Goal: Transaction & Acquisition: Book appointment/travel/reservation

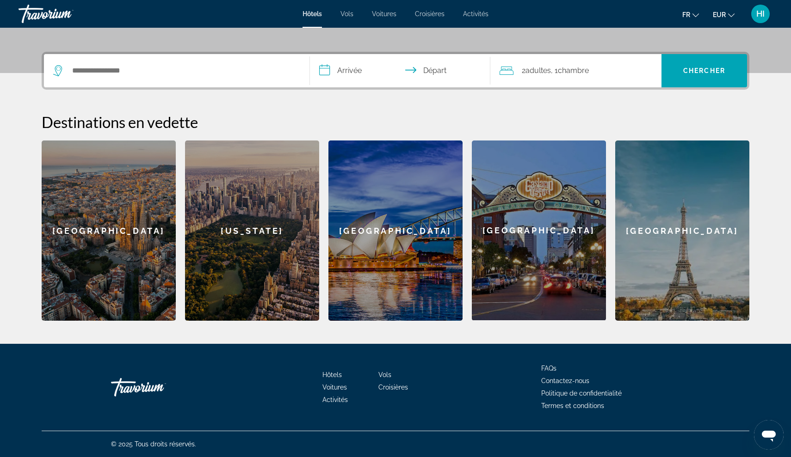
scroll to position [204, 0]
click at [142, 249] on div "[GEOGRAPHIC_DATA]" at bounding box center [109, 231] width 134 height 180
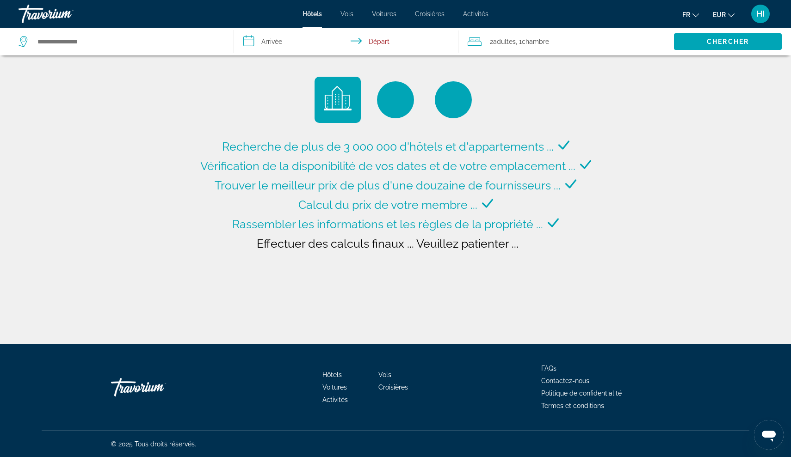
type input "**********"
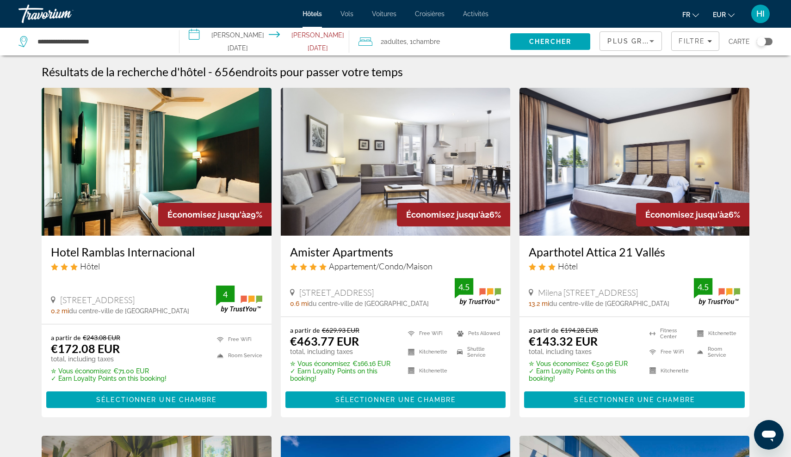
click at [233, 42] on input "**********" at bounding box center [266, 43] width 174 height 31
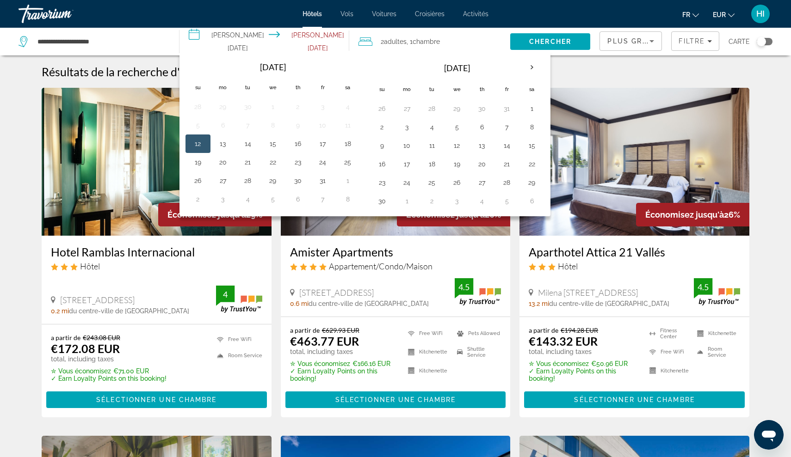
click at [152, 354] on div "a partir de €243.08 EUR €172.08 EUR total, including taxes" at bounding box center [109, 348] width 116 height 29
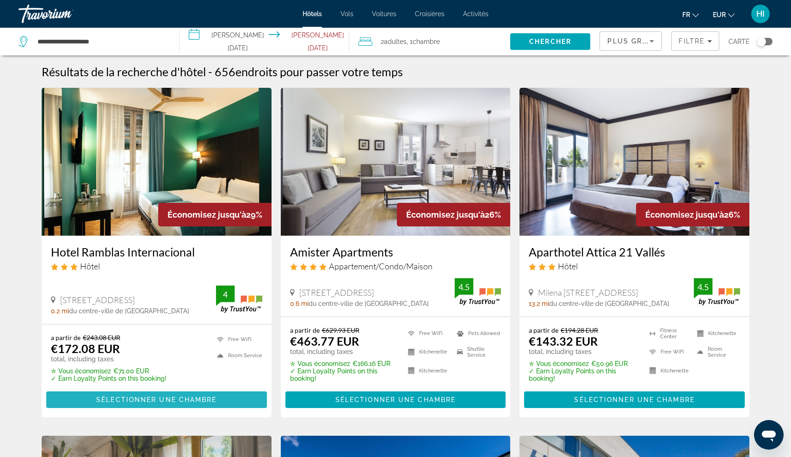
click at [166, 402] on span "Sélectionner une chambre" at bounding box center [156, 399] width 120 height 7
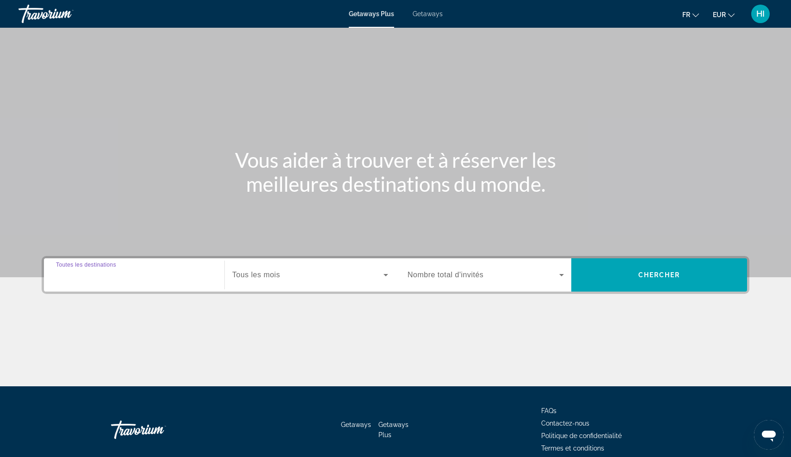
click at [179, 279] on input "Destination Toutes les destinations" at bounding box center [134, 275] width 156 height 11
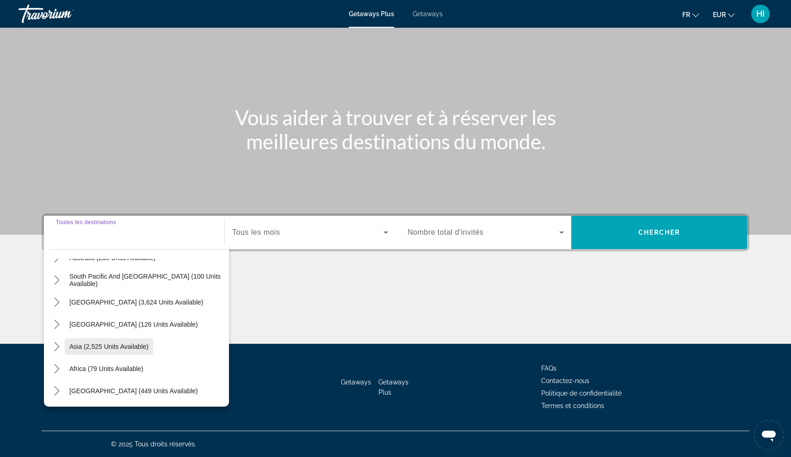
scroll to position [150, 0]
click at [131, 349] on span "Asia (2,525 units available)" at bounding box center [108, 346] width 79 height 7
type input "**********"
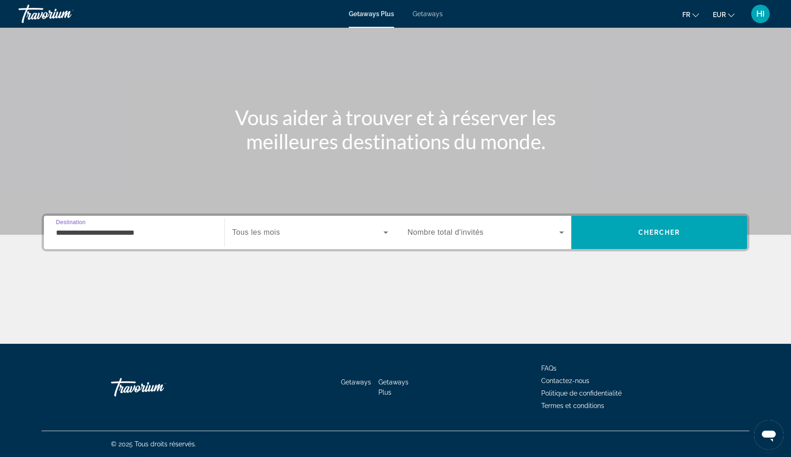
click at [375, 232] on span "Search widget" at bounding box center [307, 232] width 151 height 11
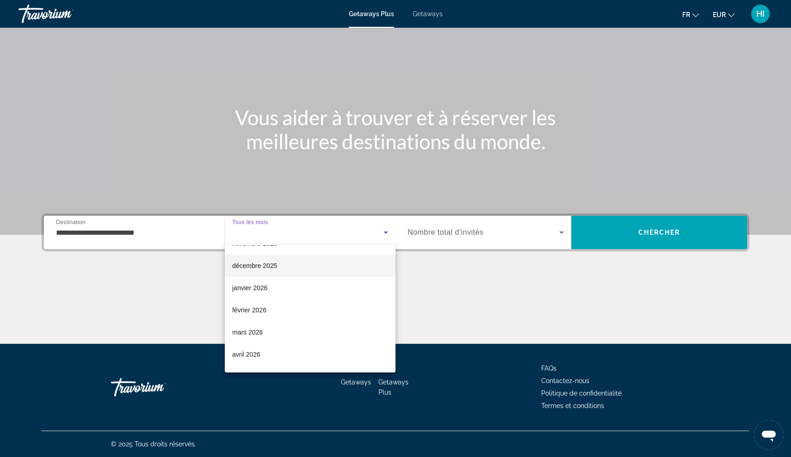
scroll to position [62, 0]
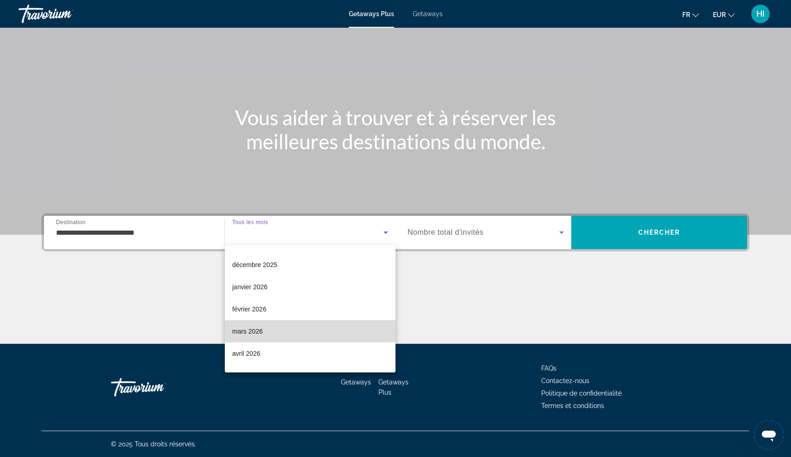
click at [280, 331] on mat-option "mars 2026" at bounding box center [310, 331] width 171 height 22
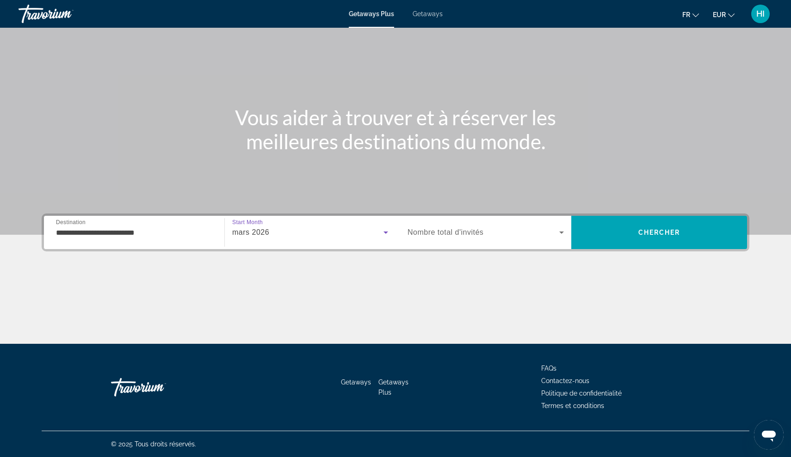
click at [555, 234] on span "Search widget" at bounding box center [483, 232] width 152 height 11
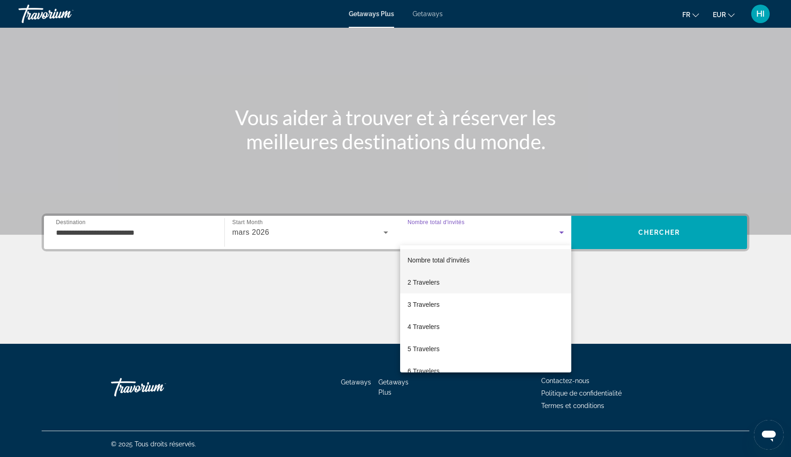
click at [436, 281] on span "2 Travelers" at bounding box center [423, 282] width 32 height 11
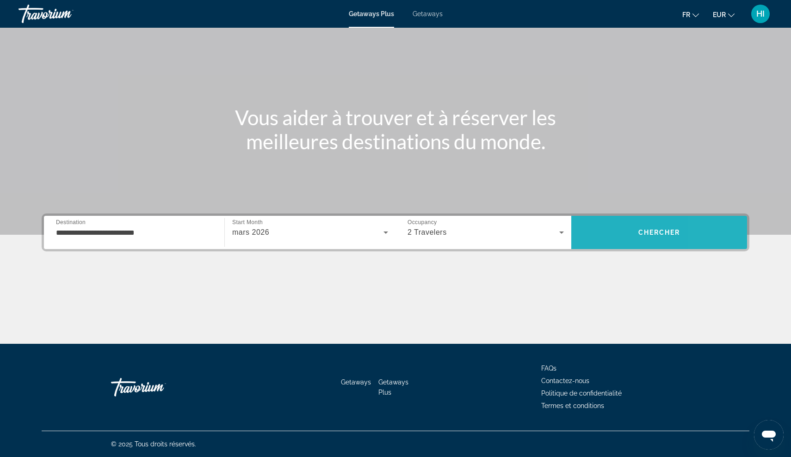
click at [719, 228] on span "Search" at bounding box center [659, 233] width 176 height 22
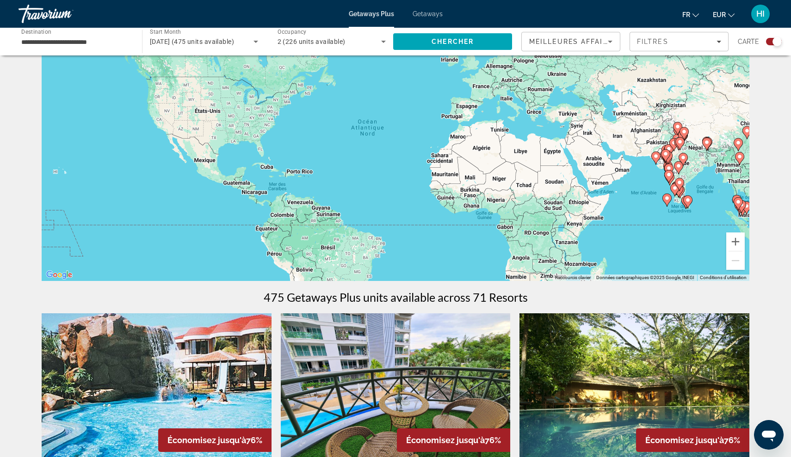
scroll to position [60, 0]
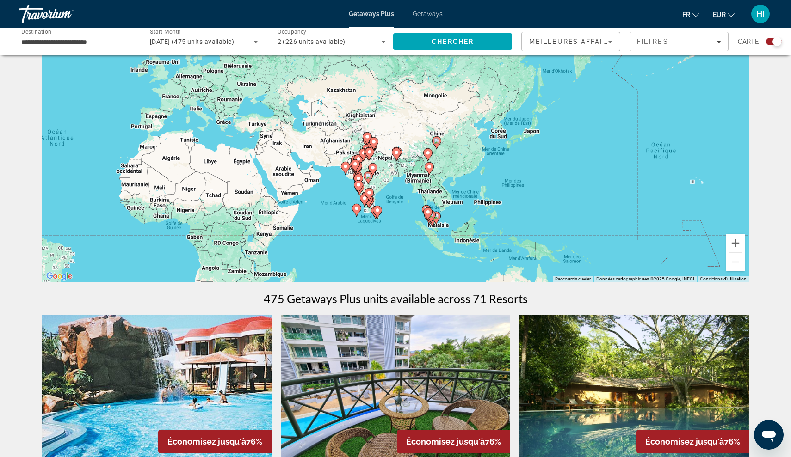
drag, startPoint x: 673, startPoint y: 218, endPoint x: 362, endPoint y: 227, distance: 311.3
click at [362, 227] on div "Pour activer le glissement avec le clavier, appuyez sur Alt+Entrée. Une fois ce…" at bounding box center [396, 143] width 708 height 277
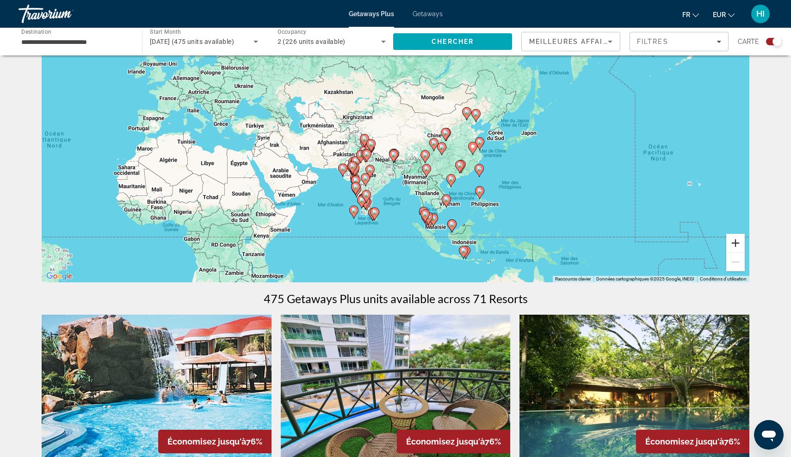
click at [735, 243] on button "Zoom avant" at bounding box center [735, 243] width 18 height 18
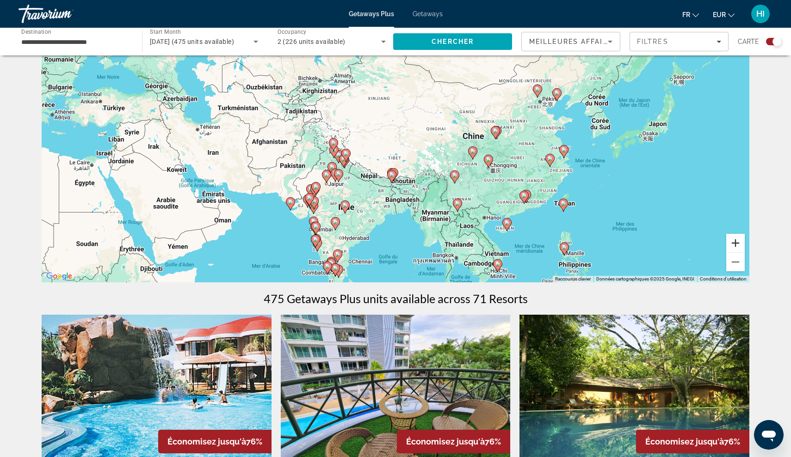
click at [735, 243] on button "Zoom avant" at bounding box center [735, 243] width 18 height 18
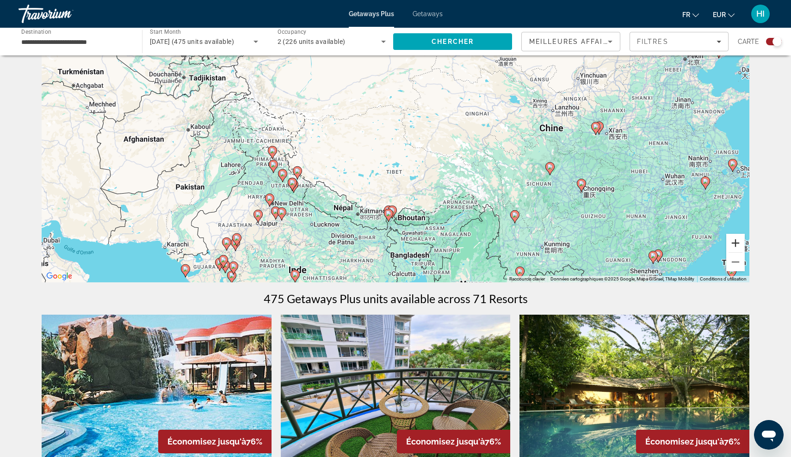
click at [738, 243] on button "Zoom avant" at bounding box center [735, 243] width 18 height 18
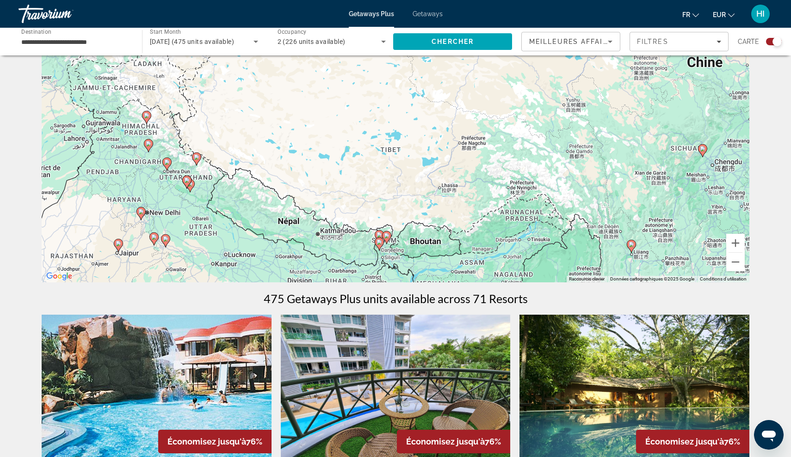
drag, startPoint x: 521, startPoint y: 218, endPoint x: 508, endPoint y: 121, distance: 97.5
click at [508, 121] on div "Pour activer le glissement avec le clavier, appuyez sur Alt+Entrée. Une fois ce…" at bounding box center [396, 143] width 708 height 277
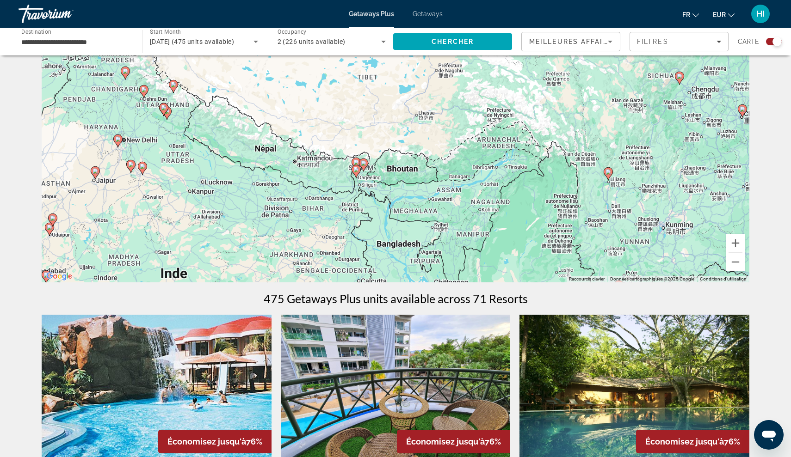
drag, startPoint x: 440, startPoint y: 194, endPoint x: 431, endPoint y: 171, distance: 25.3
click at [431, 171] on div "Pour activer le glissement avec le clavier, appuyez sur Alt+Entrée. Une fois ce…" at bounding box center [396, 143] width 708 height 277
click at [357, 170] on image "Main content" at bounding box center [356, 170] width 6 height 6
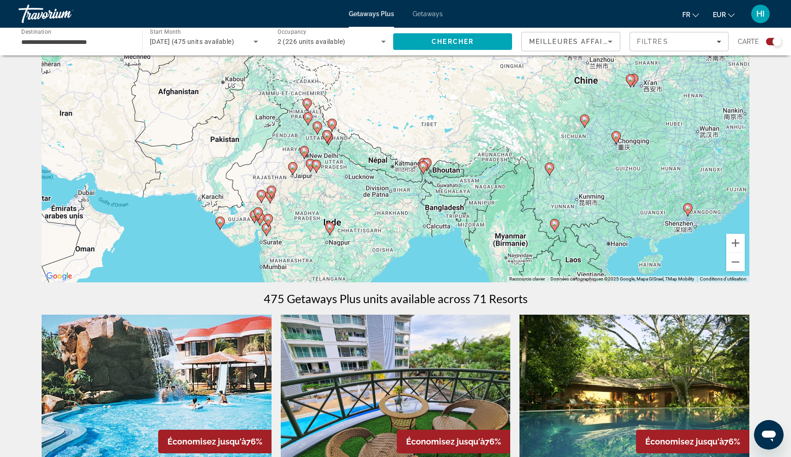
drag, startPoint x: 264, startPoint y: 162, endPoint x: 292, endPoint y: 194, distance: 42.3
click at [292, 194] on div "Pour activer le glissement avec le clavier, appuyez sur Alt+Entrée. Une fois ce…" at bounding box center [396, 143] width 708 height 277
click at [222, 223] on image "Main content" at bounding box center [220, 222] width 6 height 6
type input "**********"
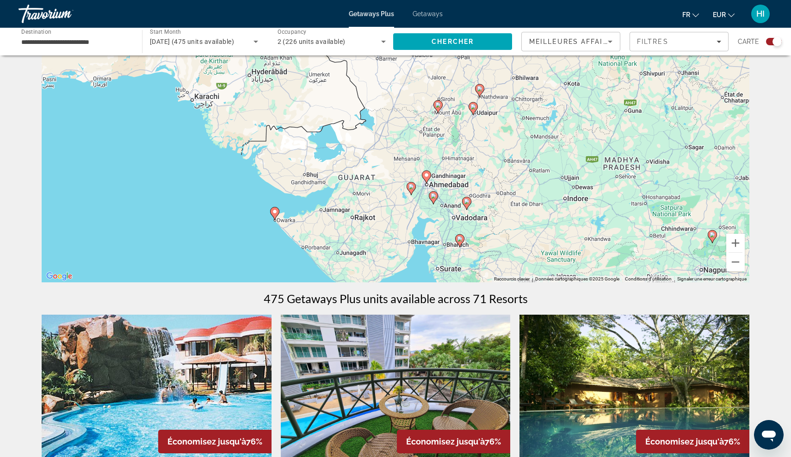
drag, startPoint x: 500, startPoint y: 185, endPoint x: 378, endPoint y: 262, distance: 144.2
click at [378, 262] on div "Pour naviguer, appuyez sur les touches fléchées. Pour activer le glissement ave…" at bounding box center [396, 143] width 708 height 277
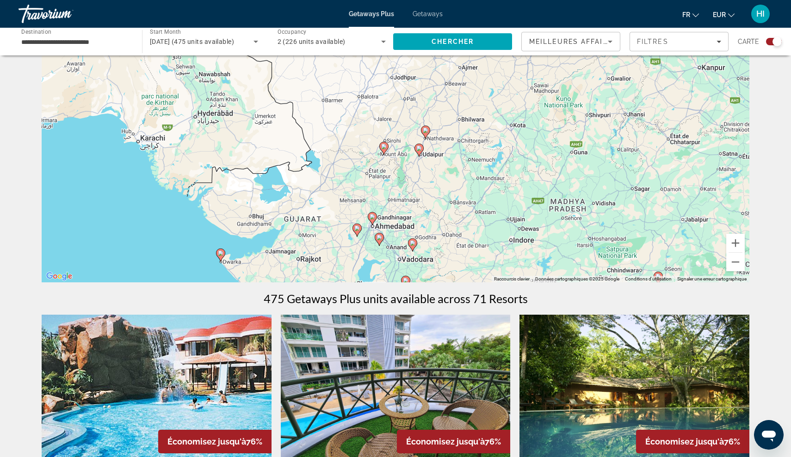
drag, startPoint x: 565, startPoint y: 148, endPoint x: 510, endPoint y: 190, distance: 69.0
click at [510, 190] on div "Pour naviguer, appuyez sur les touches fléchées. Pour activer le glissement ave…" at bounding box center [396, 143] width 708 height 277
click at [420, 149] on image "Main content" at bounding box center [419, 149] width 6 height 6
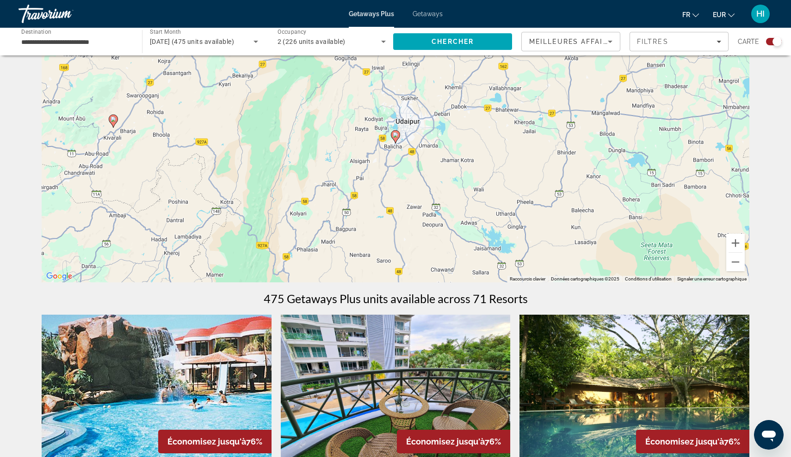
click at [397, 137] on image "Main content" at bounding box center [396, 135] width 6 height 6
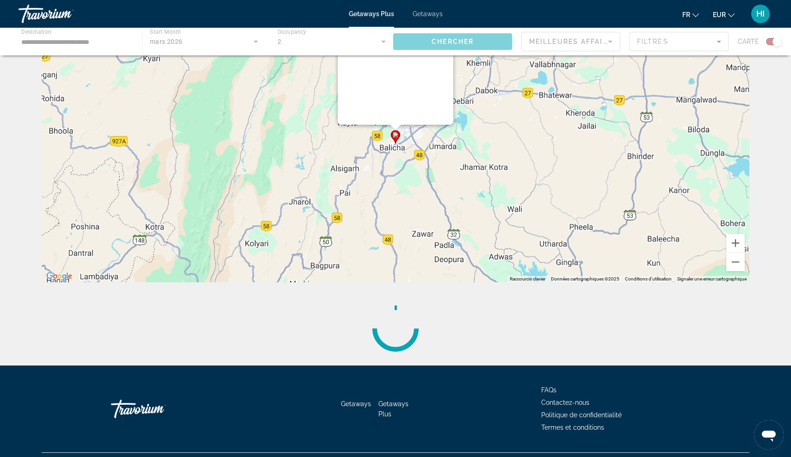
scroll to position [0, 0]
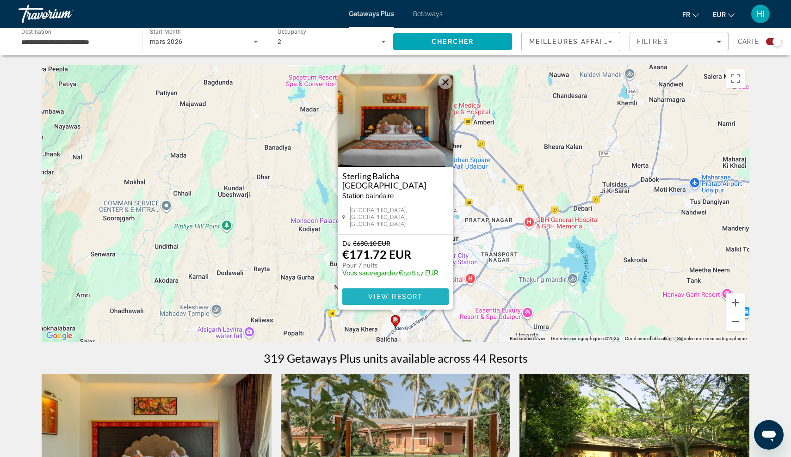
click at [391, 294] on span "View Resort" at bounding box center [395, 296] width 55 height 7
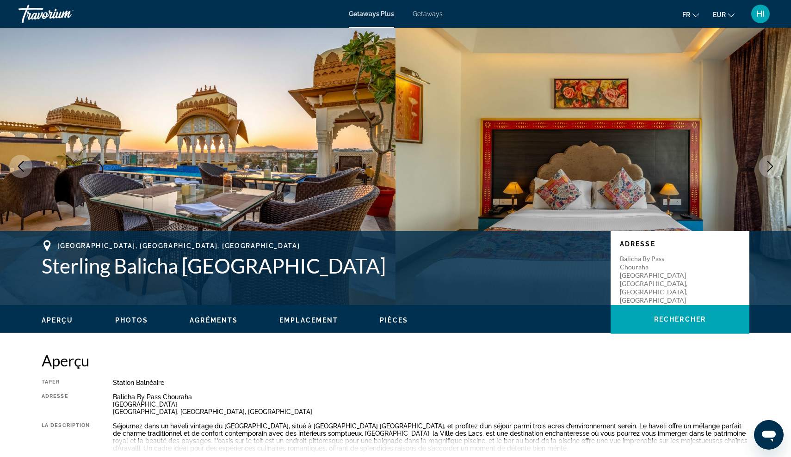
click at [430, 15] on span "Getaways" at bounding box center [427, 13] width 30 height 7
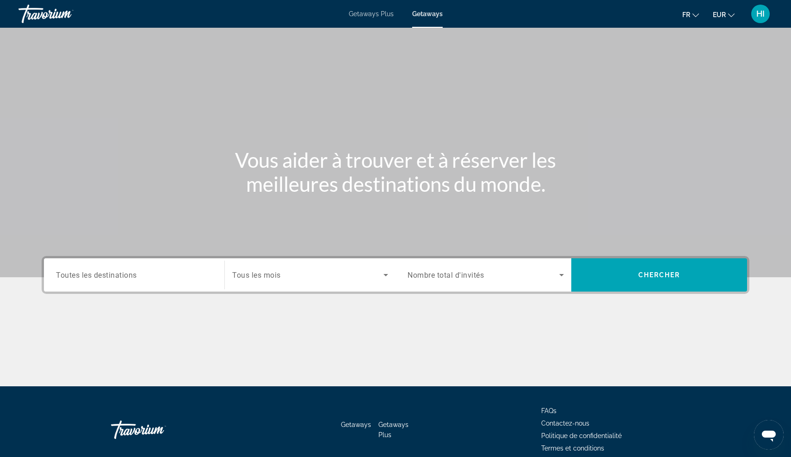
click at [111, 279] on span "Toutes les destinations" at bounding box center [96, 275] width 81 height 9
click at [111, 279] on input "Destination Toutes les destinations" at bounding box center [134, 275] width 156 height 11
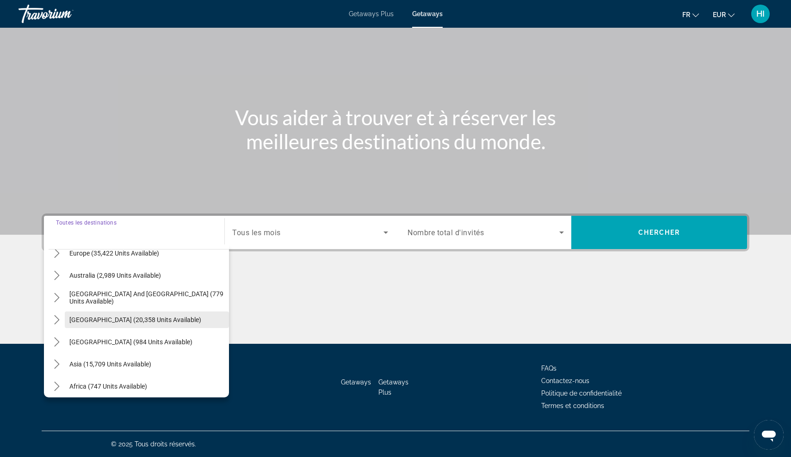
scroll to position [131, 0]
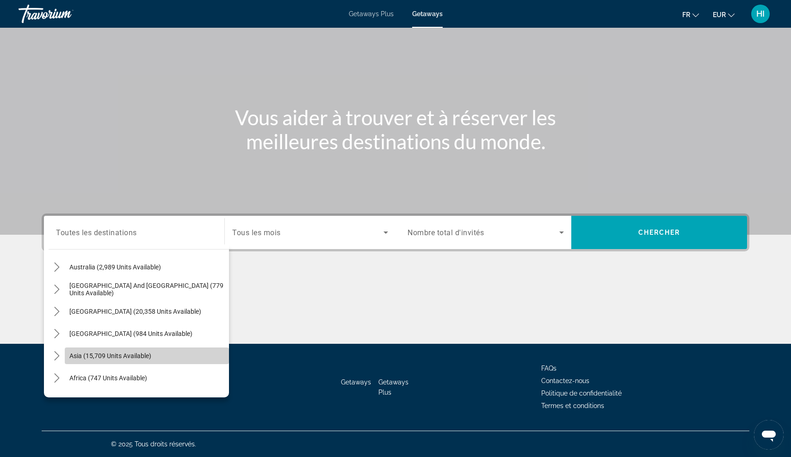
click at [112, 351] on span "Select destination: Asia (15,709 units available)" at bounding box center [147, 356] width 164 height 22
type input "**********"
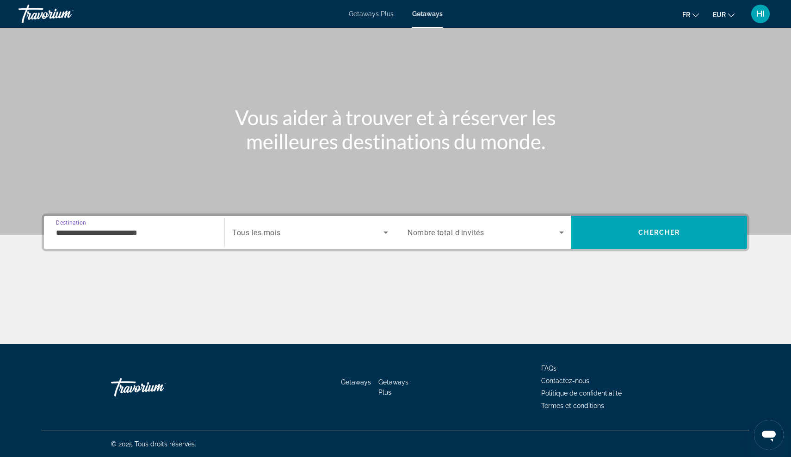
click at [375, 233] on span "Search widget" at bounding box center [307, 232] width 151 height 11
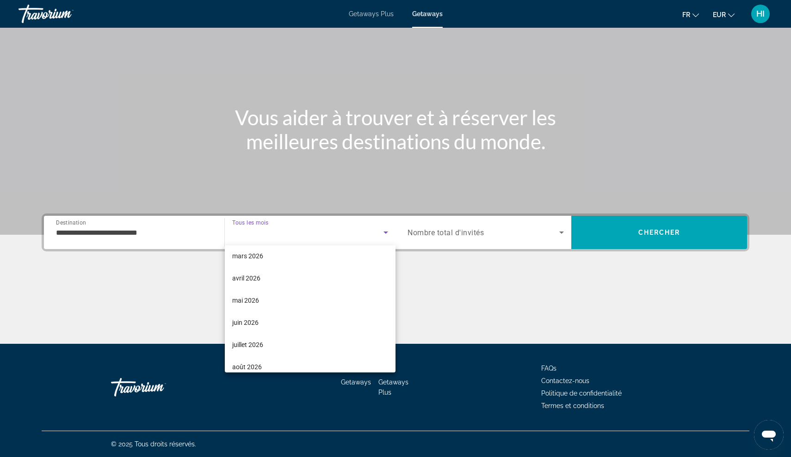
scroll to position [138, 0]
click at [259, 278] on span "avril 2026" at bounding box center [246, 277] width 28 height 11
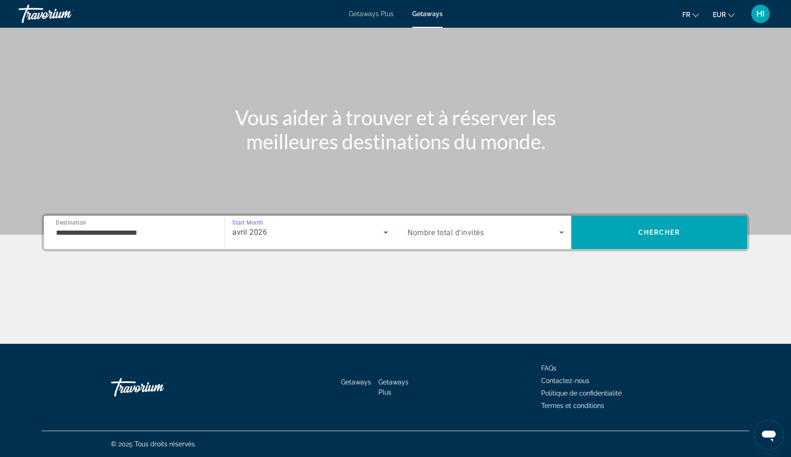
click at [545, 234] on span "Search widget" at bounding box center [483, 232] width 152 height 11
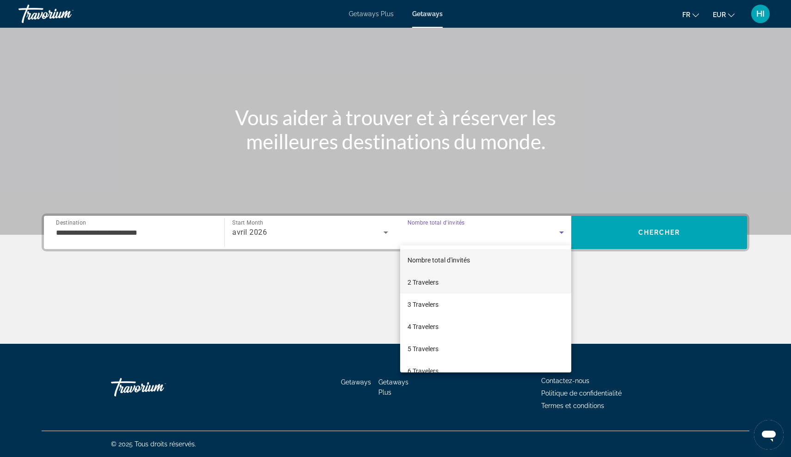
click at [435, 288] on span "2 Travelers" at bounding box center [422, 282] width 31 height 11
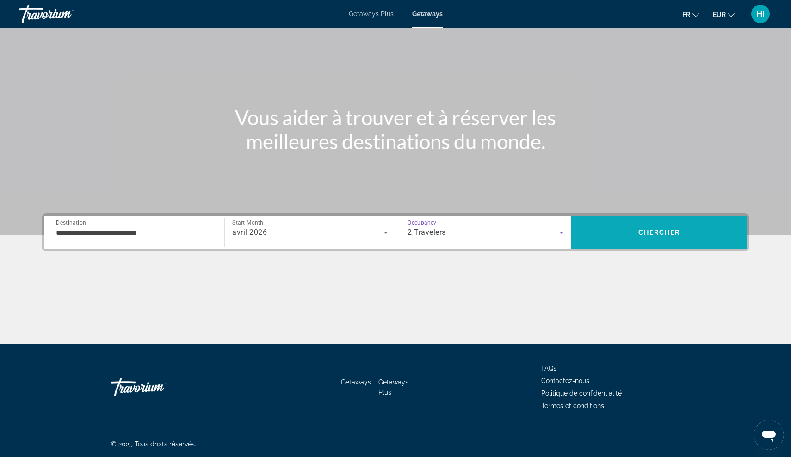
click at [639, 236] on span "Chercher" at bounding box center [659, 232] width 42 height 7
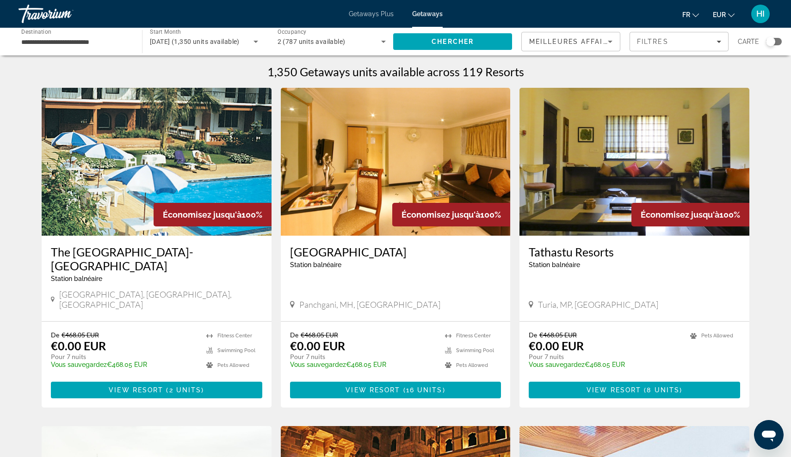
click at [91, 43] on input "**********" at bounding box center [75, 42] width 109 height 11
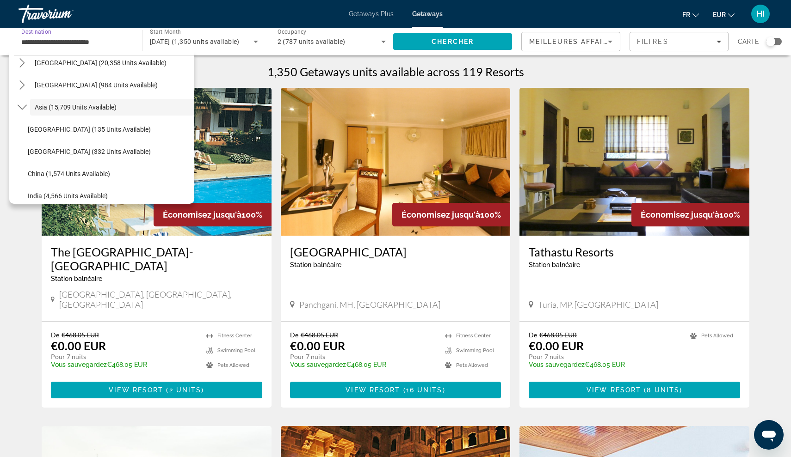
scroll to position [185, 0]
click at [80, 154] on span "[GEOGRAPHIC_DATA] (332 units available)" at bounding box center [89, 152] width 123 height 7
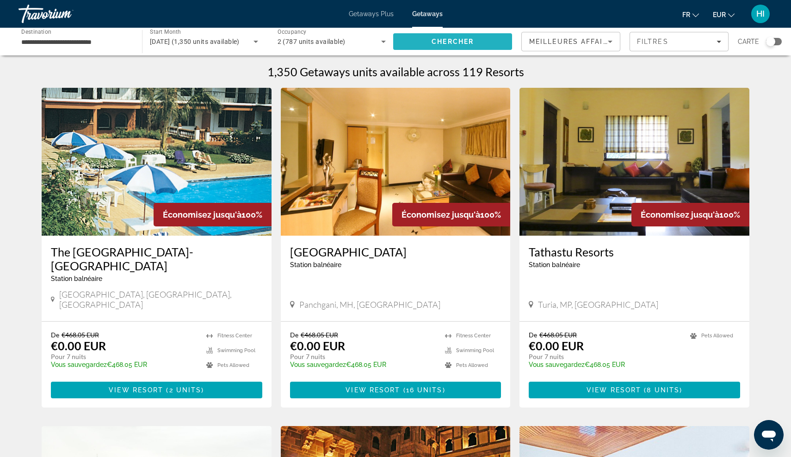
click at [455, 41] on span "Chercher" at bounding box center [452, 41] width 42 height 7
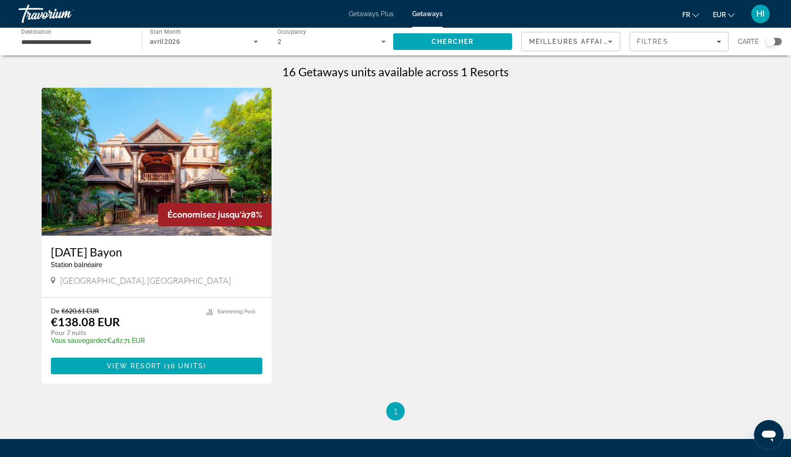
click at [68, 41] on input "**********" at bounding box center [75, 42] width 109 height 11
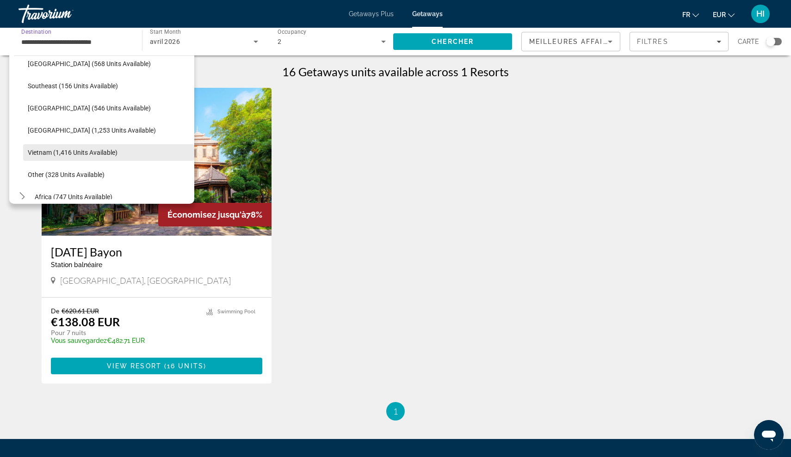
scroll to position [460, 0]
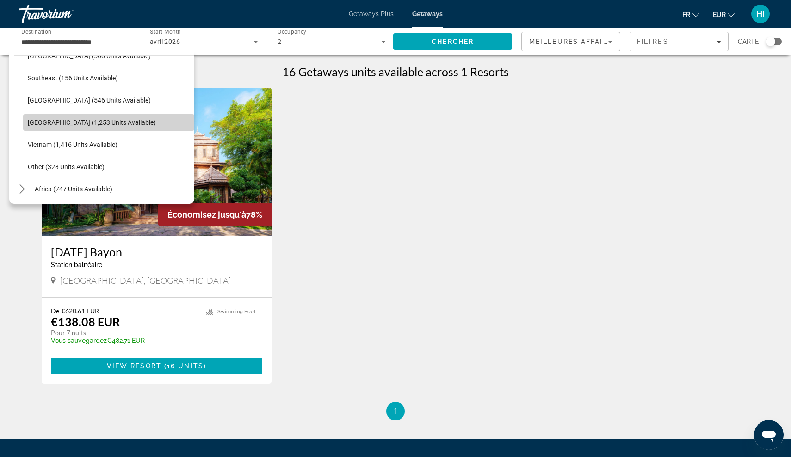
click at [92, 122] on span "[GEOGRAPHIC_DATA] (1,253 units available)" at bounding box center [92, 122] width 128 height 7
type input "**********"
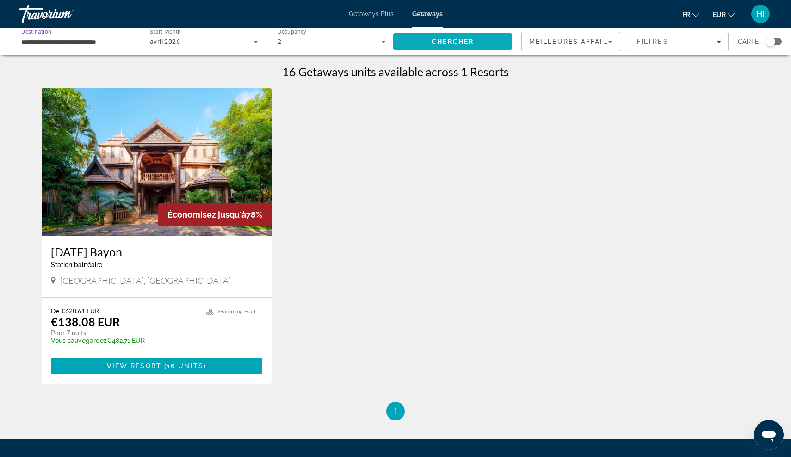
click at [444, 40] on span "Chercher" at bounding box center [452, 41] width 42 height 7
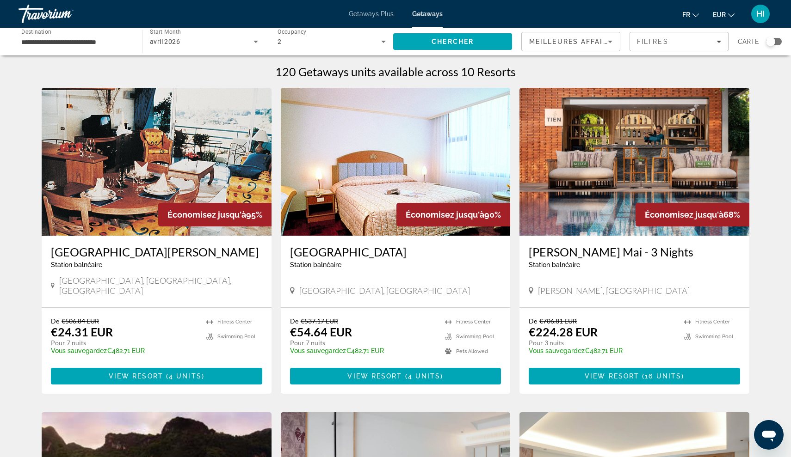
click at [129, 191] on img "Main content" at bounding box center [157, 162] width 230 height 148
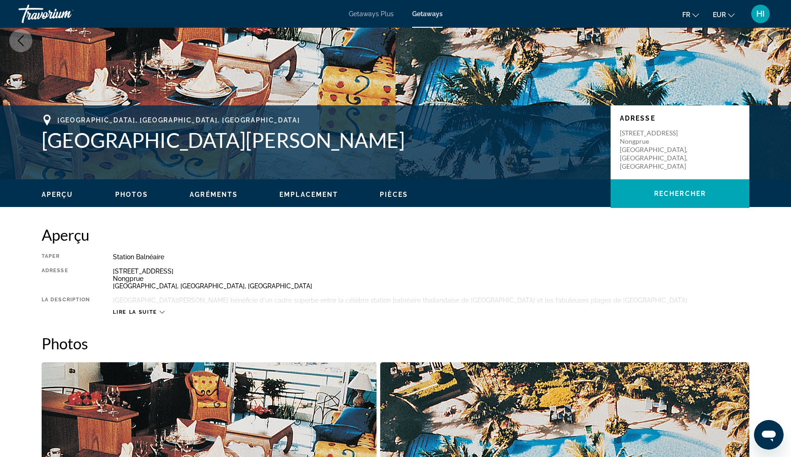
scroll to position [129, 0]
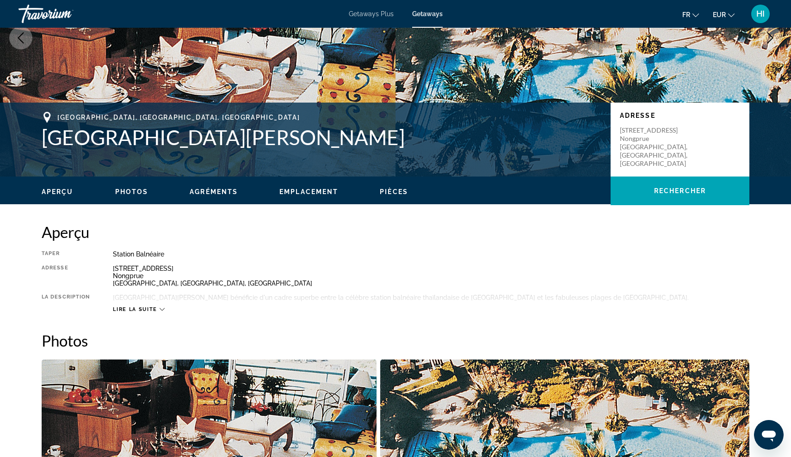
click at [160, 308] on icon "Main content" at bounding box center [162, 309] width 5 height 5
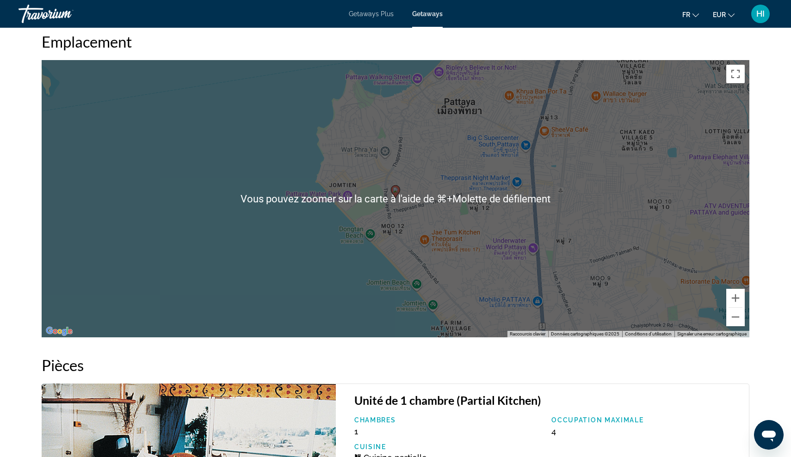
scroll to position [947, 0]
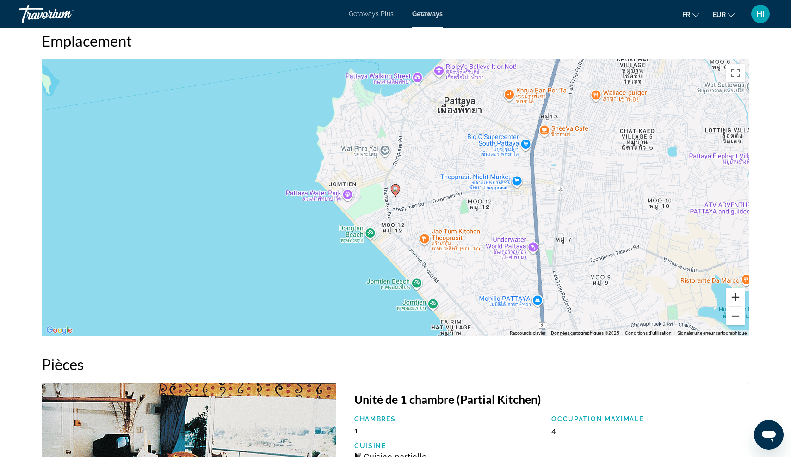
click at [739, 297] on button "Zoom avant" at bounding box center [735, 297] width 18 height 18
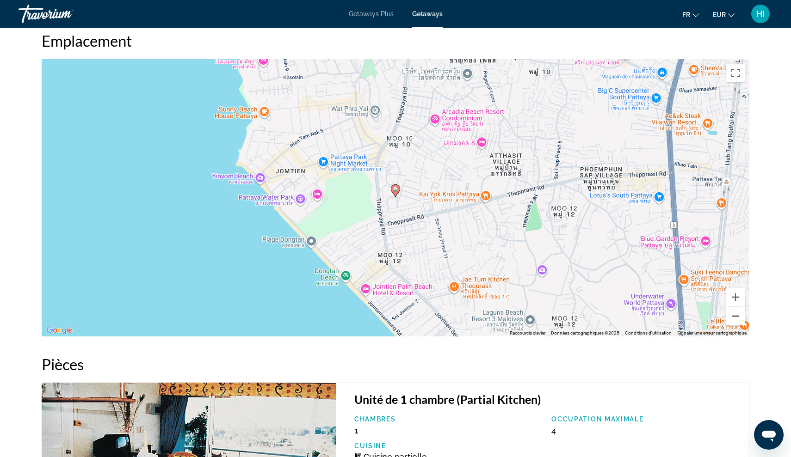
click at [737, 316] on button "Zoom arrière" at bounding box center [735, 316] width 18 height 18
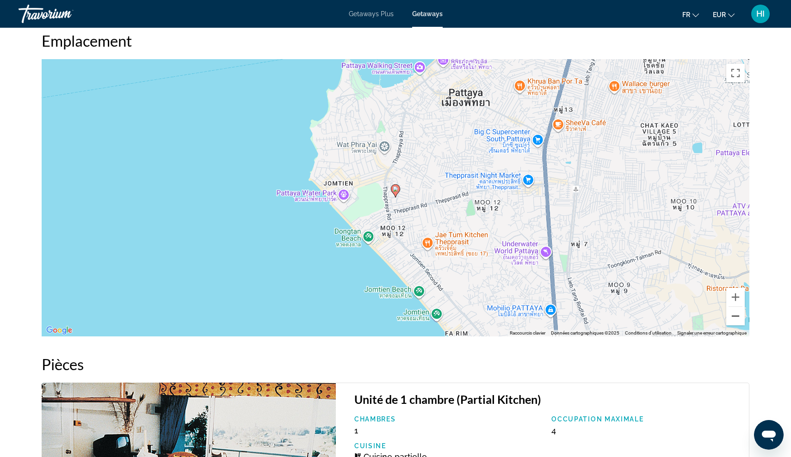
click at [737, 316] on button "Zoom arrière" at bounding box center [735, 316] width 18 height 18
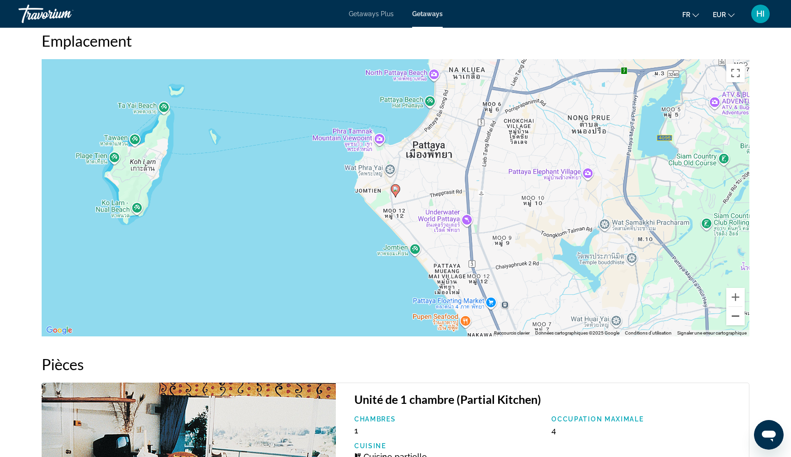
click at [737, 316] on button "Zoom arrière" at bounding box center [735, 316] width 18 height 18
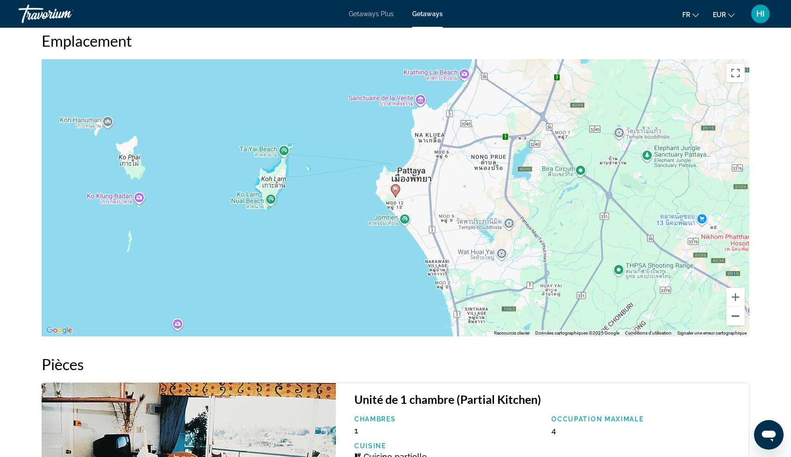
click at [737, 316] on button "Zoom arrière" at bounding box center [735, 316] width 18 height 18
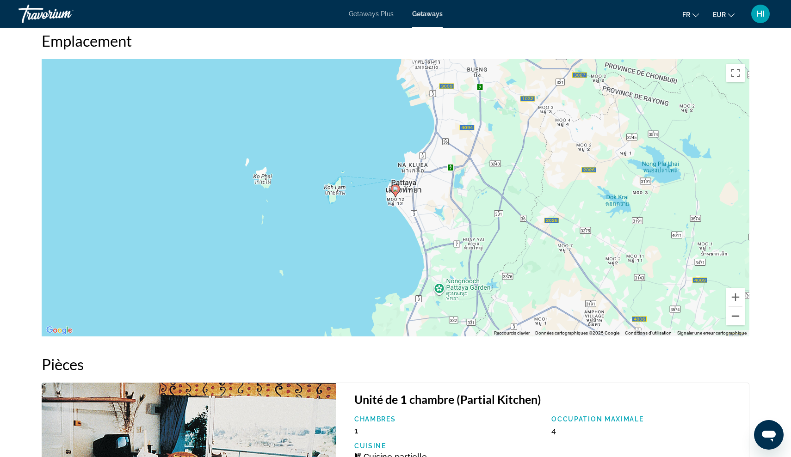
click at [737, 316] on button "Zoom arrière" at bounding box center [735, 316] width 18 height 18
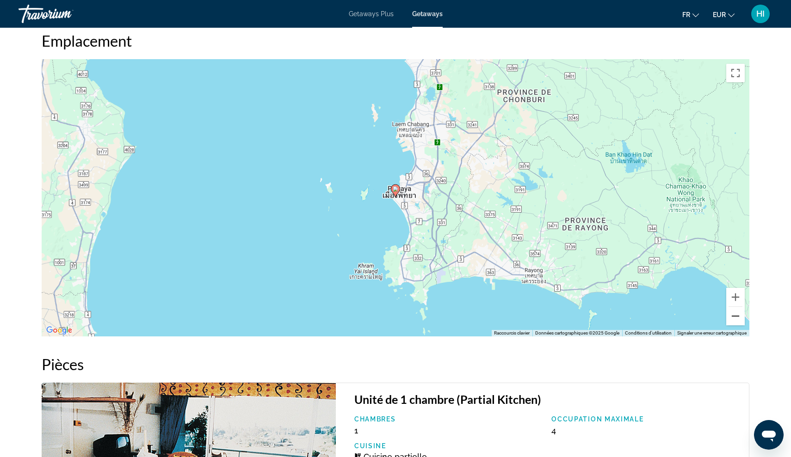
click at [737, 316] on button "Zoom arrière" at bounding box center [735, 316] width 18 height 18
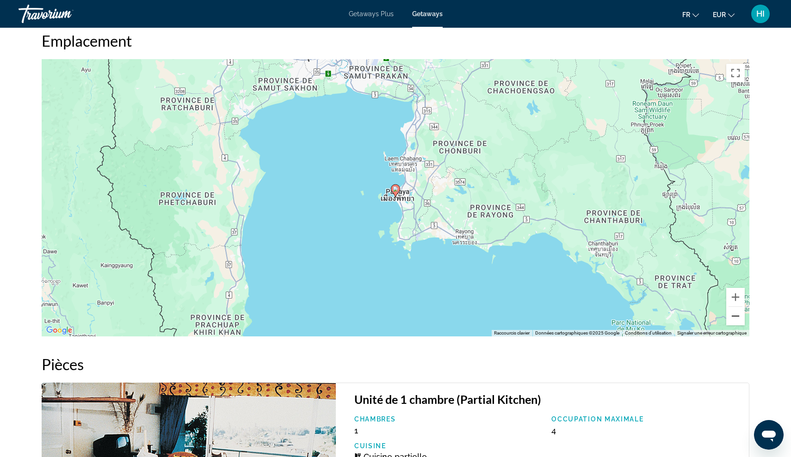
click at [737, 316] on button "Zoom arrière" at bounding box center [735, 316] width 18 height 18
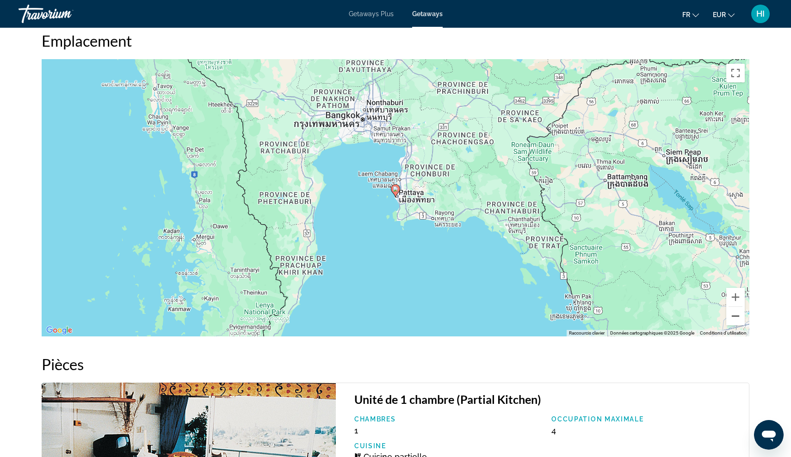
click at [737, 316] on button "Zoom arrière" at bounding box center [735, 316] width 18 height 18
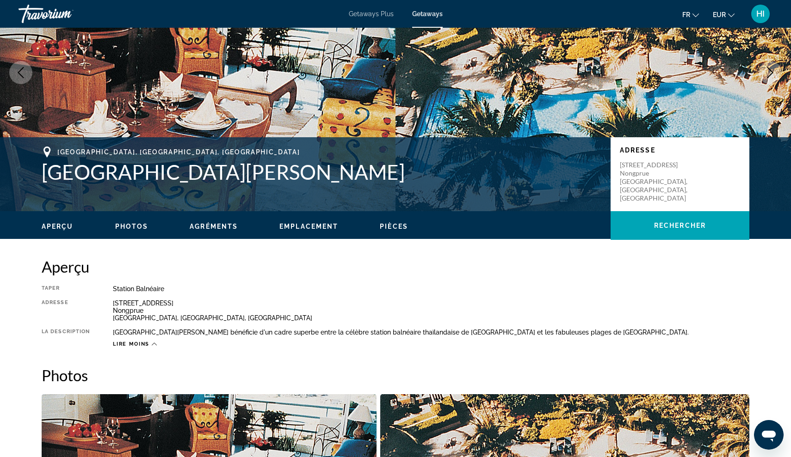
scroll to position [95, 0]
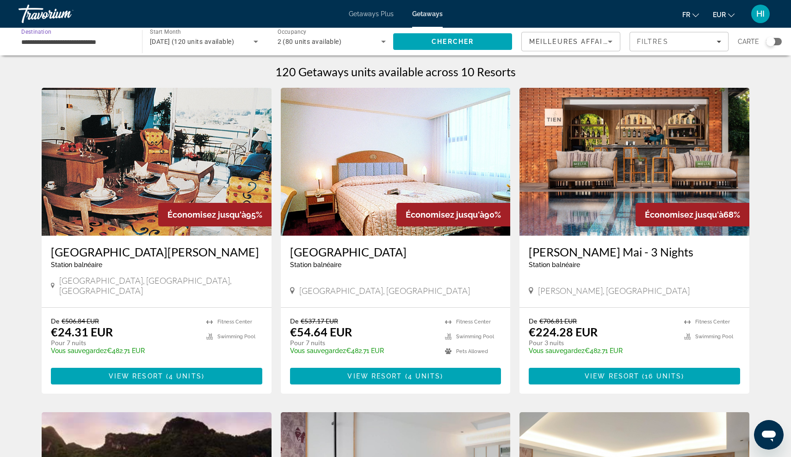
click at [86, 38] on input "**********" at bounding box center [75, 42] width 109 height 11
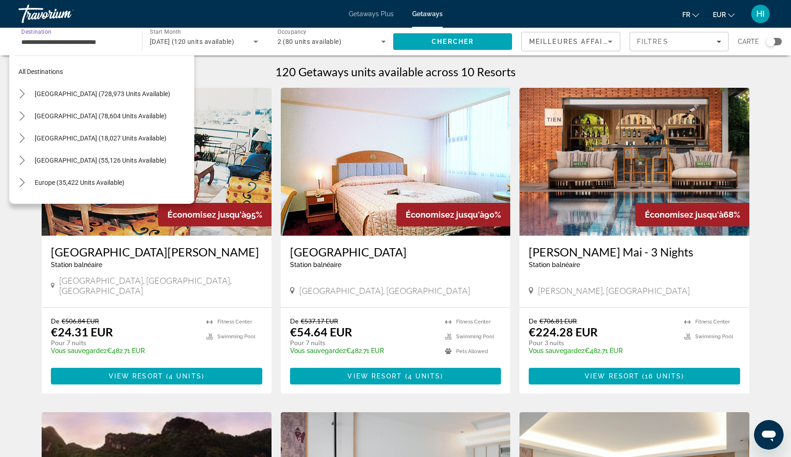
scroll to position [455, 0]
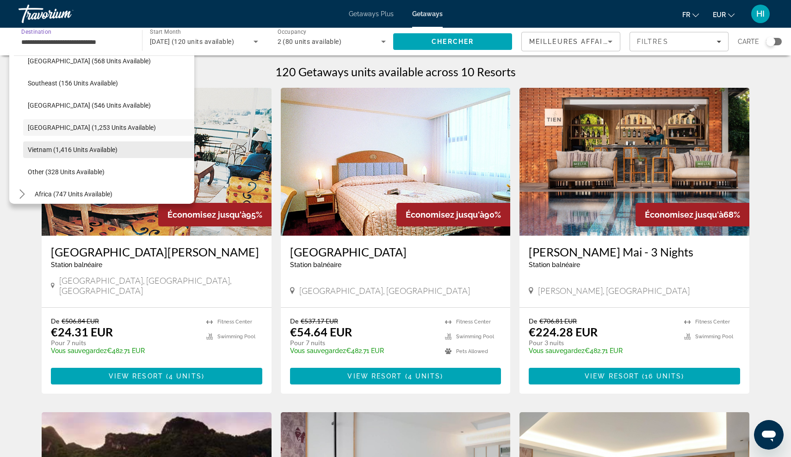
click at [82, 150] on span "Vietnam (1,416 units available)" at bounding box center [73, 149] width 90 height 7
type input "**********"
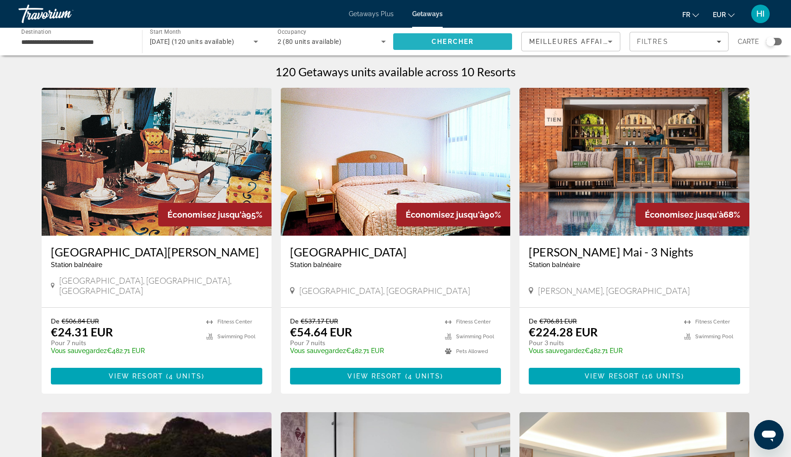
click at [442, 39] on span "Chercher" at bounding box center [452, 41] width 42 height 7
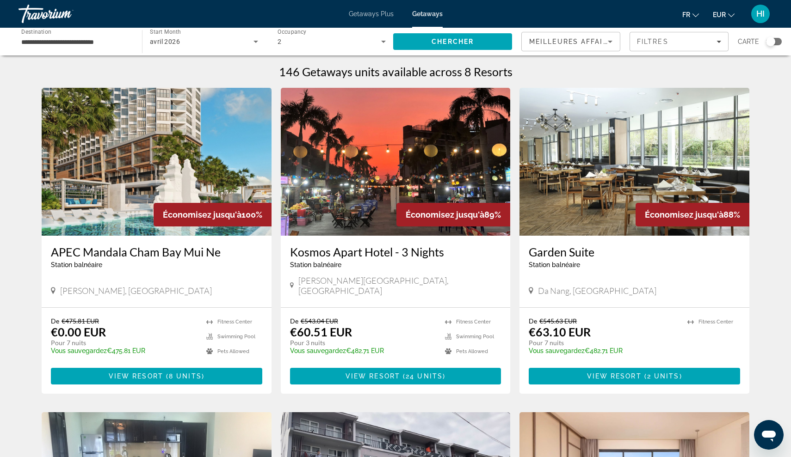
click at [132, 199] on img "Main content" at bounding box center [157, 162] width 230 height 148
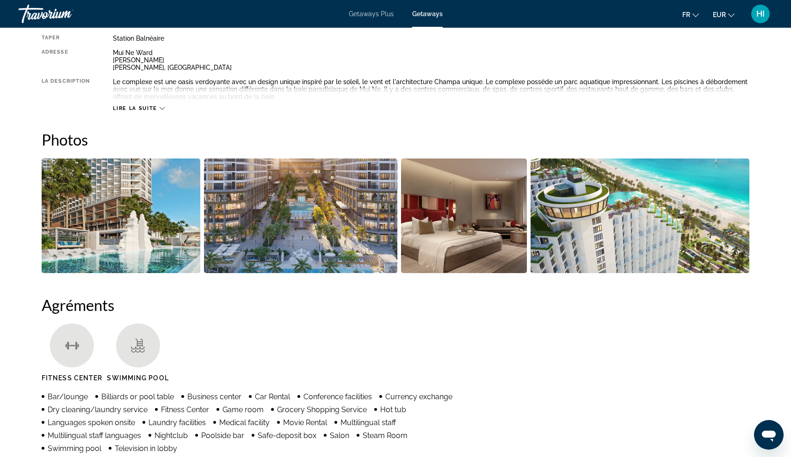
scroll to position [344, 0]
click at [157, 228] on img "Open full-screen image slider" at bounding box center [121, 216] width 159 height 115
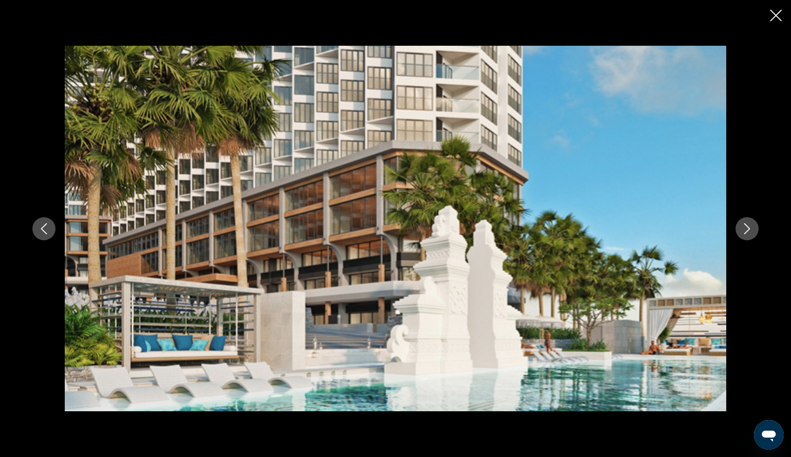
click at [752, 231] on icon "Next image" at bounding box center [746, 228] width 11 height 11
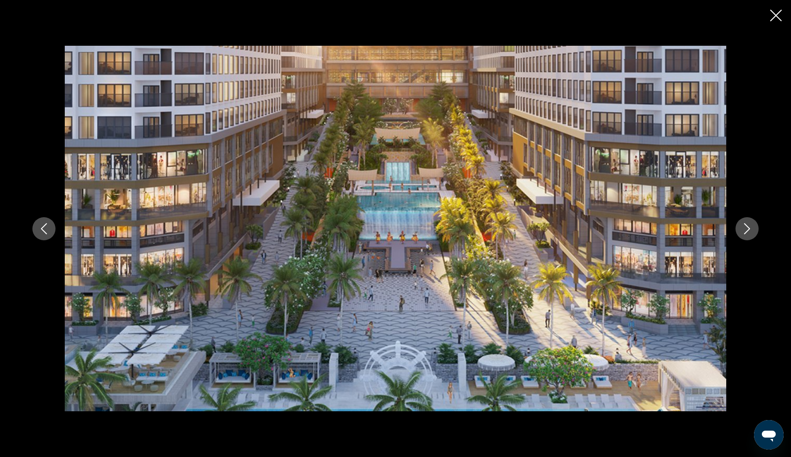
click at [752, 231] on icon "Next image" at bounding box center [746, 228] width 11 height 11
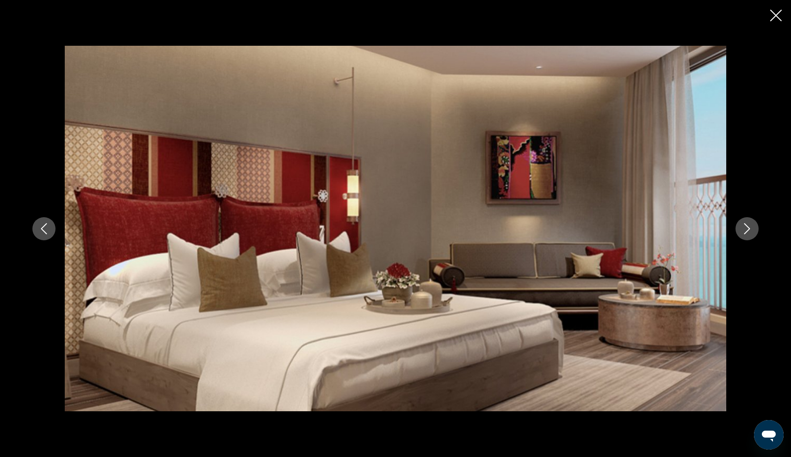
click at [752, 231] on icon "Next image" at bounding box center [746, 228] width 11 height 11
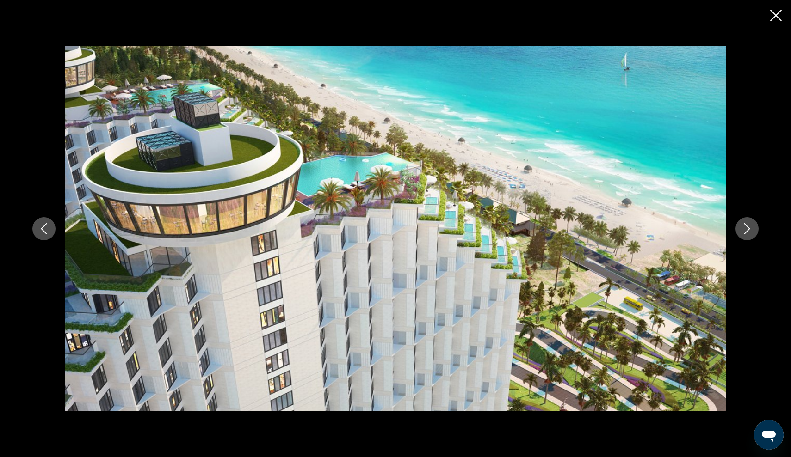
click at [752, 231] on icon "Next image" at bounding box center [746, 228] width 11 height 11
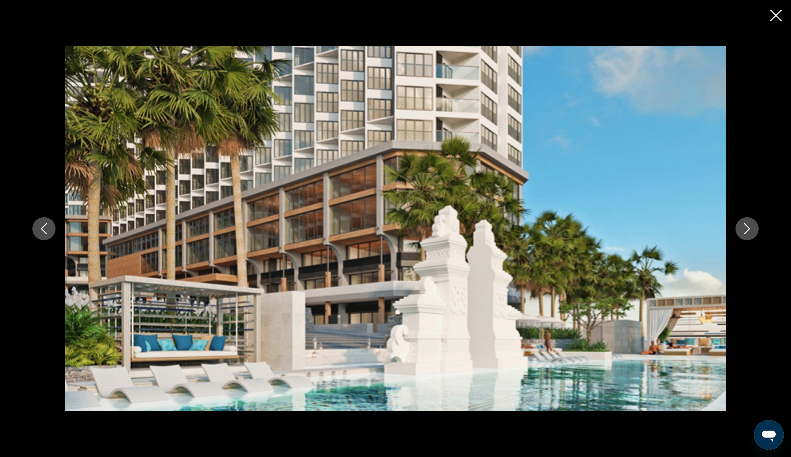
click at [752, 231] on icon "Next image" at bounding box center [746, 228] width 11 height 11
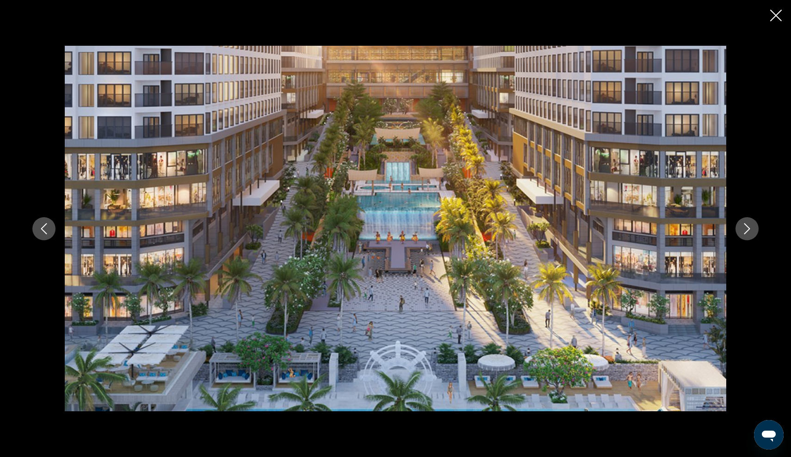
click at [781, 14] on icon "Close slideshow" at bounding box center [776, 16] width 12 height 12
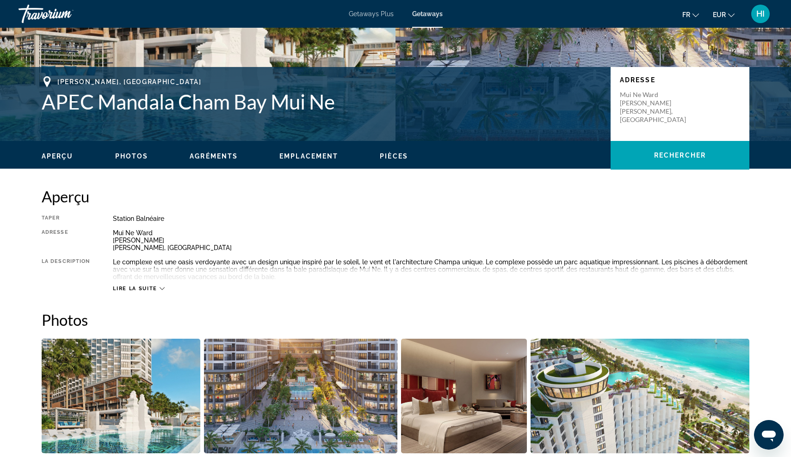
scroll to position [162, 0]
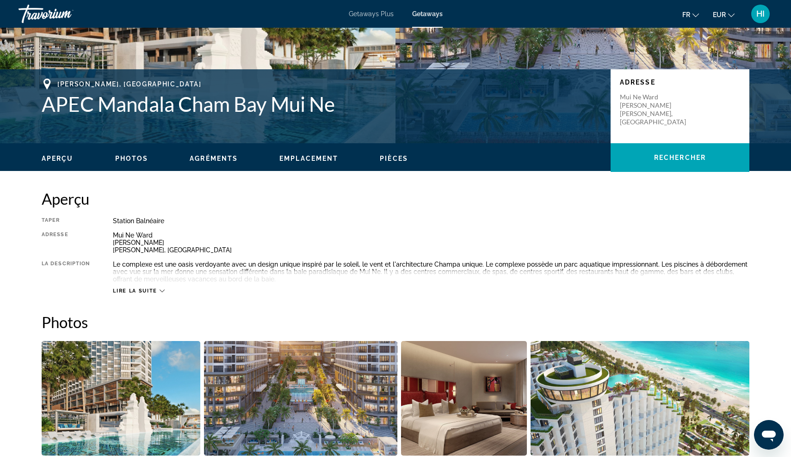
click at [161, 289] on icon "Main content" at bounding box center [162, 291] width 5 height 5
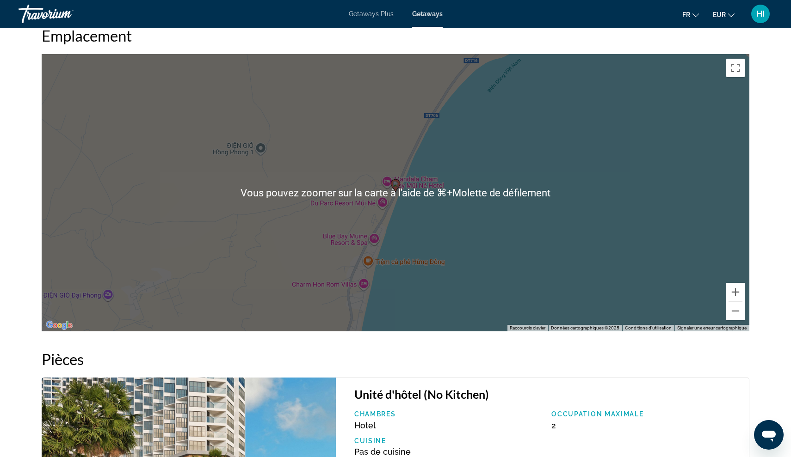
scroll to position [1090, 0]
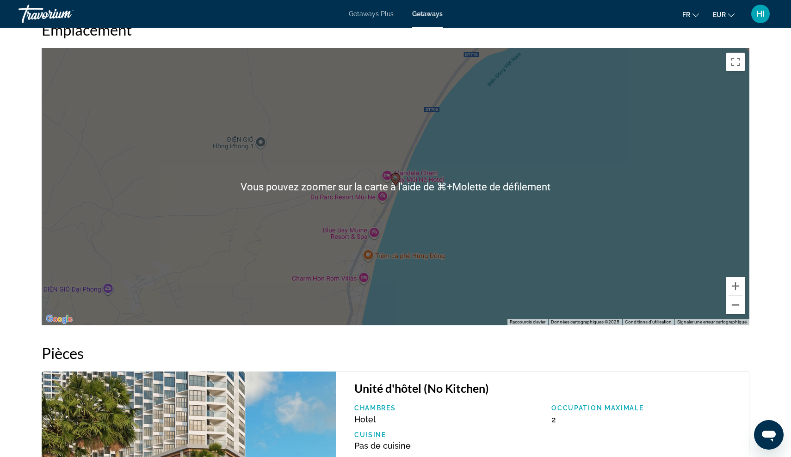
click at [738, 303] on button "Zoom arrière" at bounding box center [735, 305] width 18 height 18
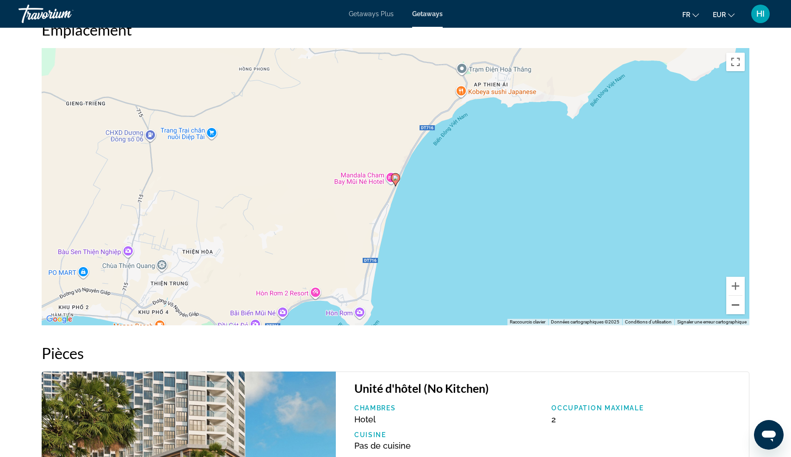
click at [738, 303] on button "Zoom arrière" at bounding box center [735, 305] width 18 height 18
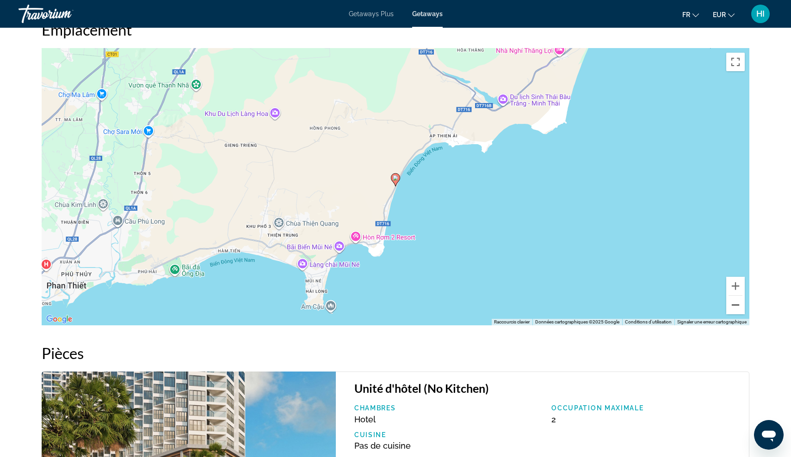
click at [738, 303] on button "Zoom arrière" at bounding box center [735, 305] width 18 height 18
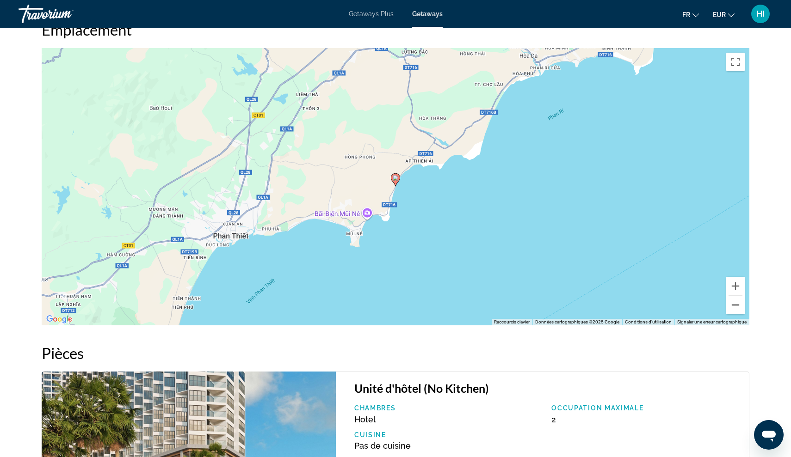
click at [738, 303] on button "Zoom arrière" at bounding box center [735, 305] width 18 height 18
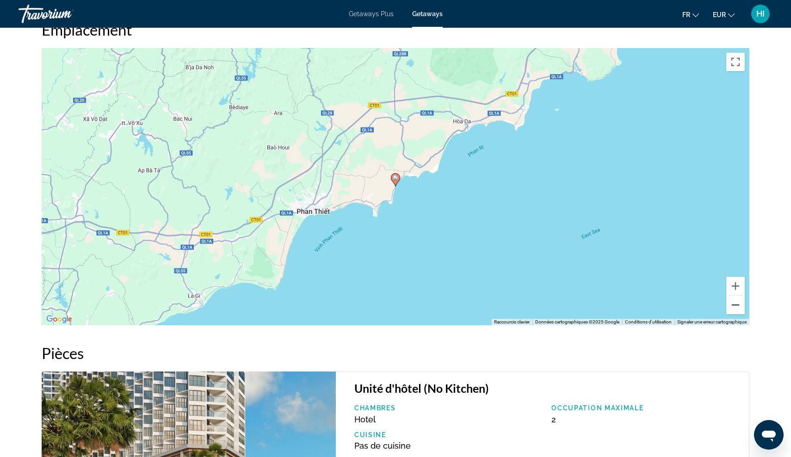
click at [738, 303] on button "Zoom arrière" at bounding box center [735, 305] width 18 height 18
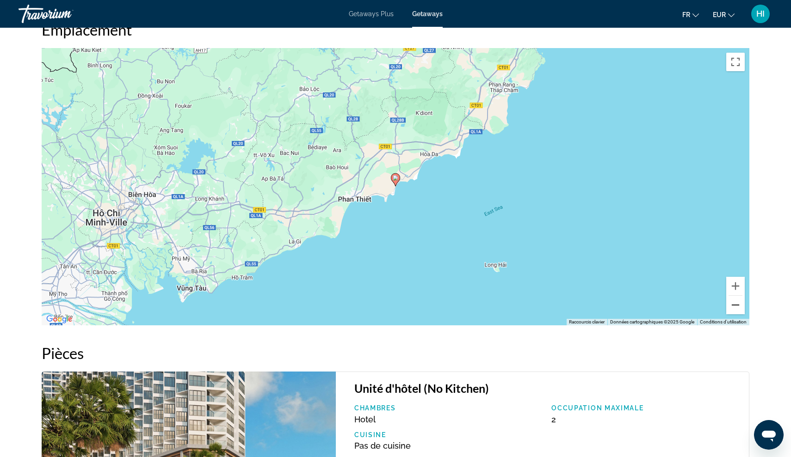
click at [738, 303] on button "Zoom arrière" at bounding box center [735, 305] width 18 height 18
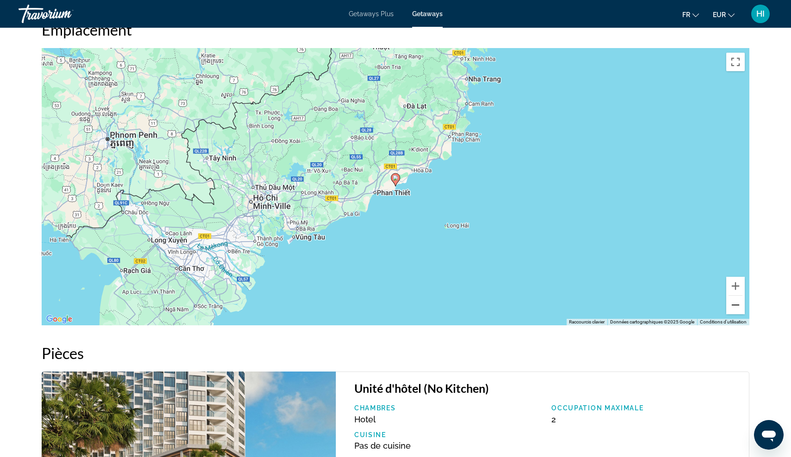
click at [738, 303] on button "Zoom arrière" at bounding box center [735, 305] width 18 height 18
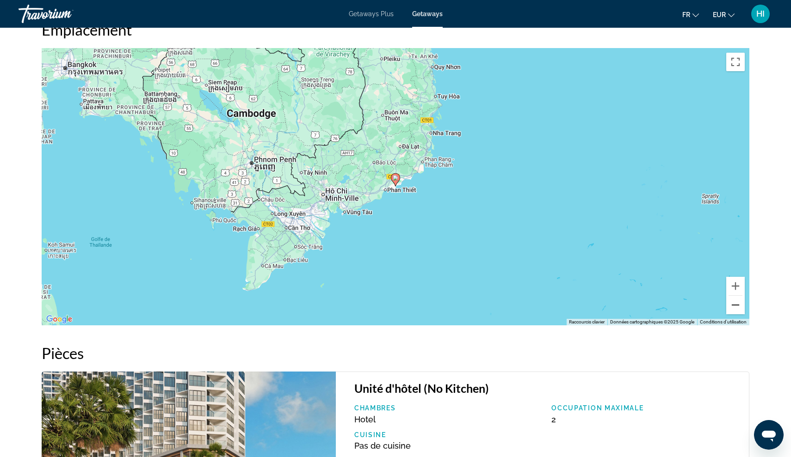
click at [738, 303] on button "Zoom arrière" at bounding box center [735, 305] width 18 height 18
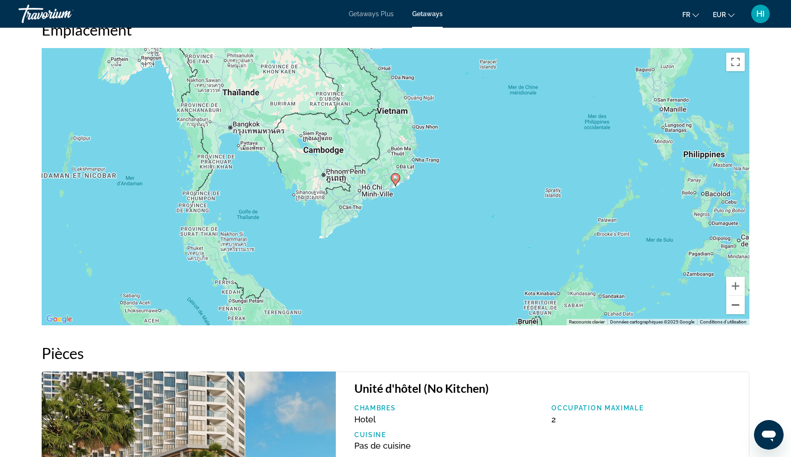
click at [738, 303] on button "Zoom arrière" at bounding box center [735, 305] width 18 height 18
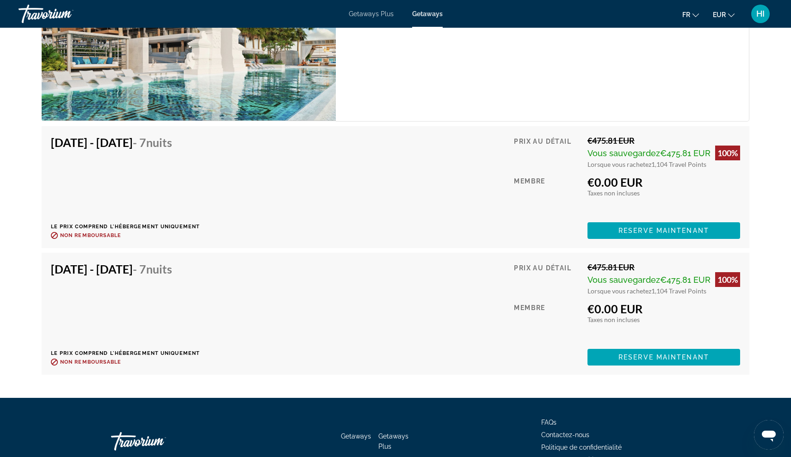
scroll to position [1566, 0]
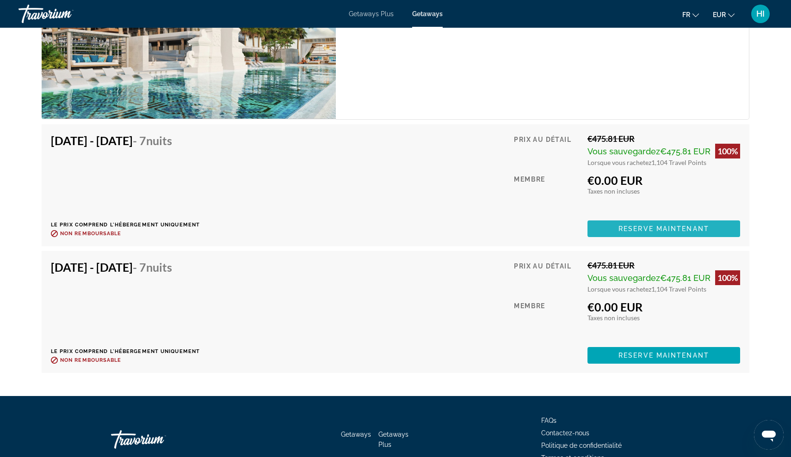
click at [677, 218] on span "Main content" at bounding box center [663, 229] width 153 height 22
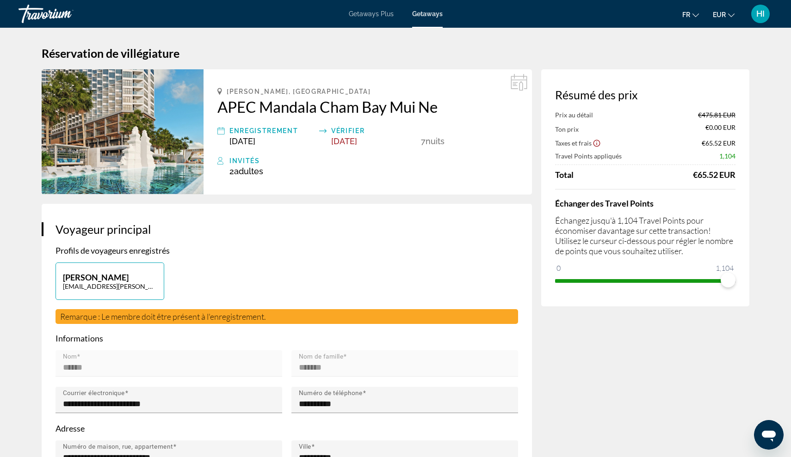
click at [237, 106] on h2 "APEC Mandala Cham Bay Mui Ne" at bounding box center [367, 107] width 301 height 18
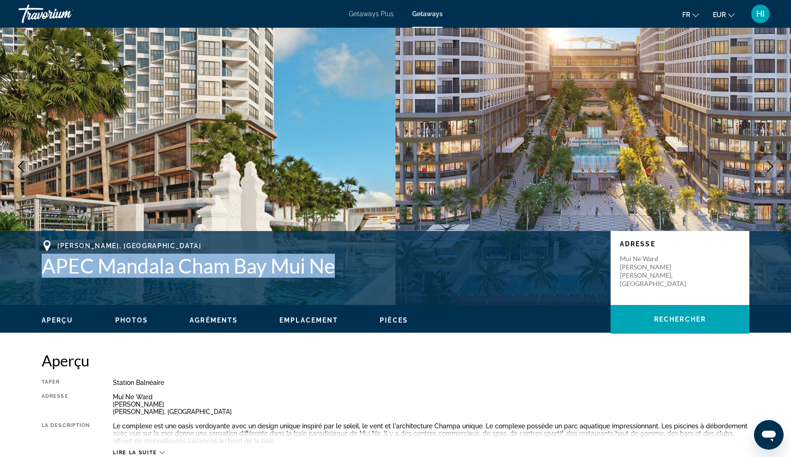
drag, startPoint x: 42, startPoint y: 262, endPoint x: 344, endPoint y: 272, distance: 302.1
click at [344, 272] on h1 "APEC Mandala Cham Bay Mui Ne" at bounding box center [322, 266] width 560 height 24
